Goal: Book appointment/travel/reservation

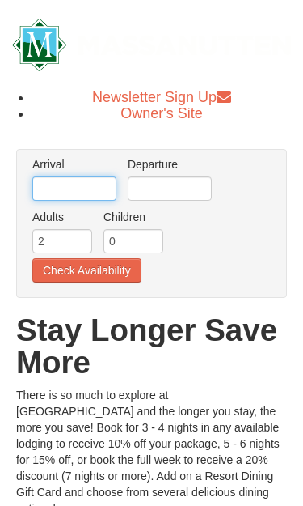
click at [96, 180] on input "text" at bounding box center [74, 188] width 84 height 24
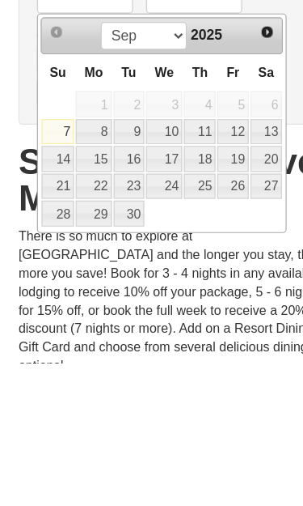
click at [218, 341] on link "26" at bounding box center [204, 352] width 28 height 23
type input "[DATE]"
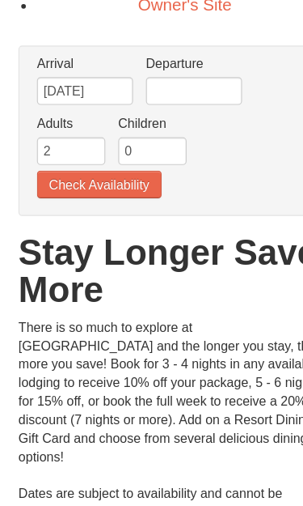
scroll to position [108, 0]
click at [178, 84] on input "text" at bounding box center [170, 80] width 84 height 24
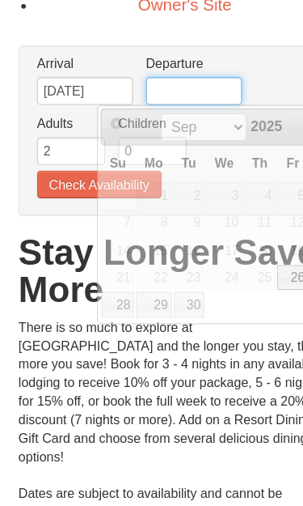
scroll to position [61, 0]
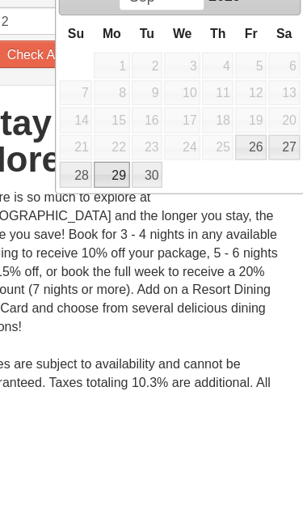
click at [119, 303] on link "29" at bounding box center [134, 314] width 31 height 23
type input "[DATE]"
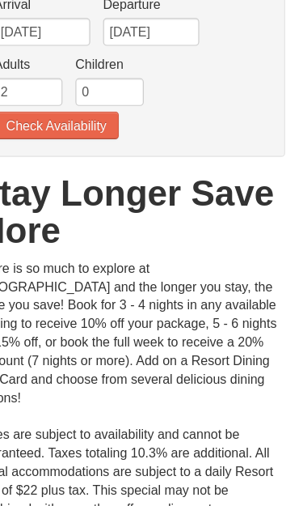
scroll to position [159, 0]
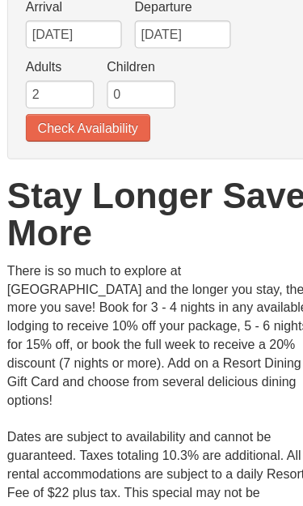
click at [117, 105] on button "Check Availability" at bounding box center [86, 112] width 109 height 24
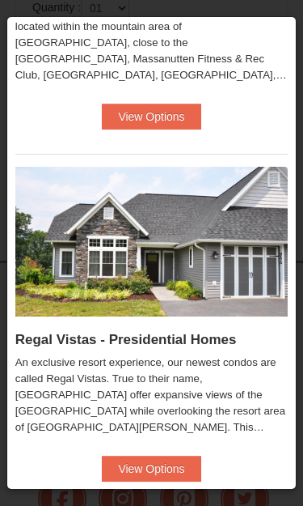
scroll to position [292, 0]
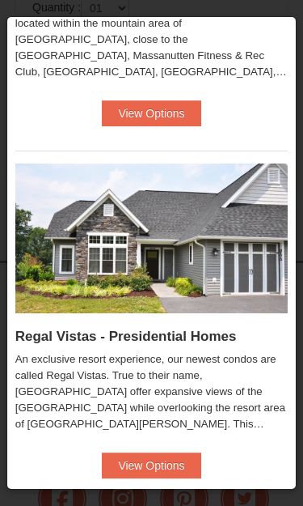
click at [167, 464] on button "View Options" at bounding box center [151, 465] width 99 height 26
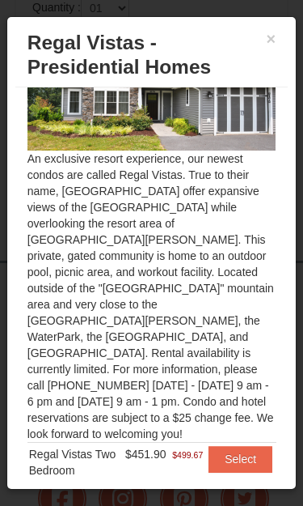
scroll to position [1, 0]
